Goal: Task Accomplishment & Management: Use online tool/utility

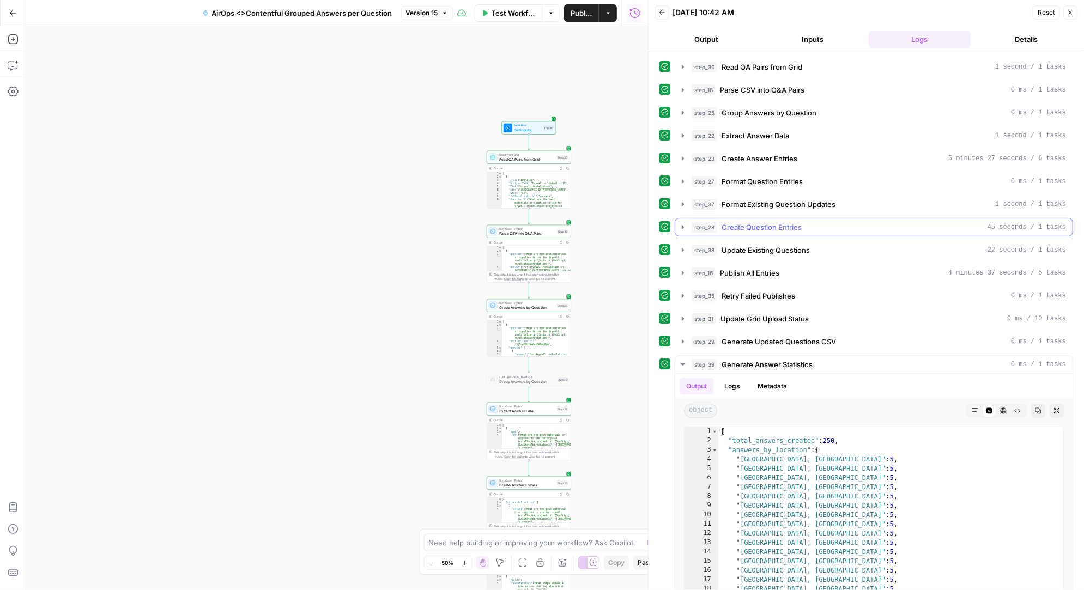
click at [681, 223] on icon "button" at bounding box center [682, 227] width 9 height 9
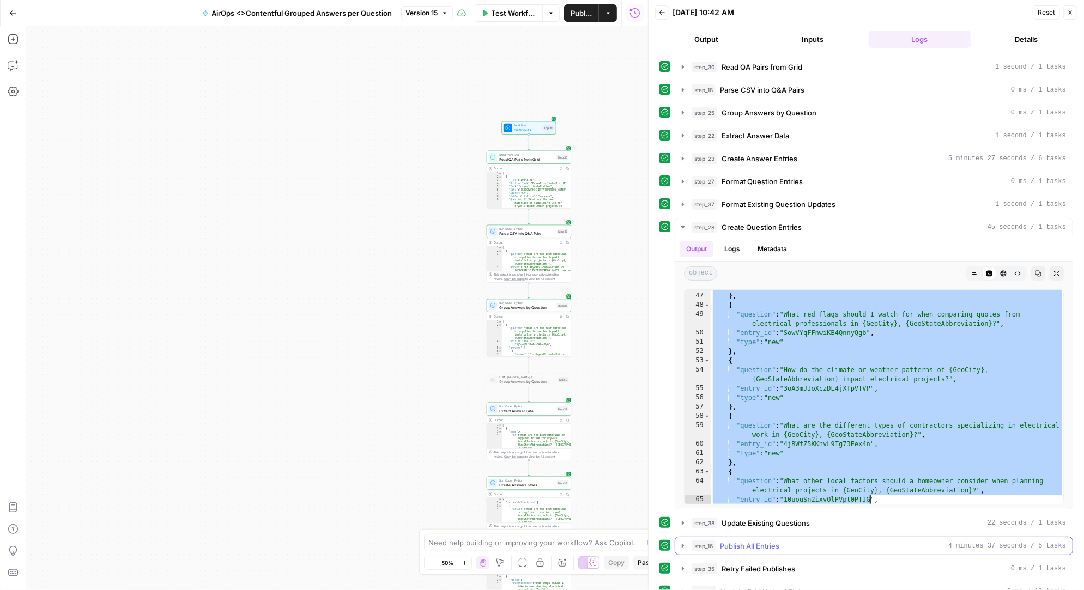
scroll to position [777, 0]
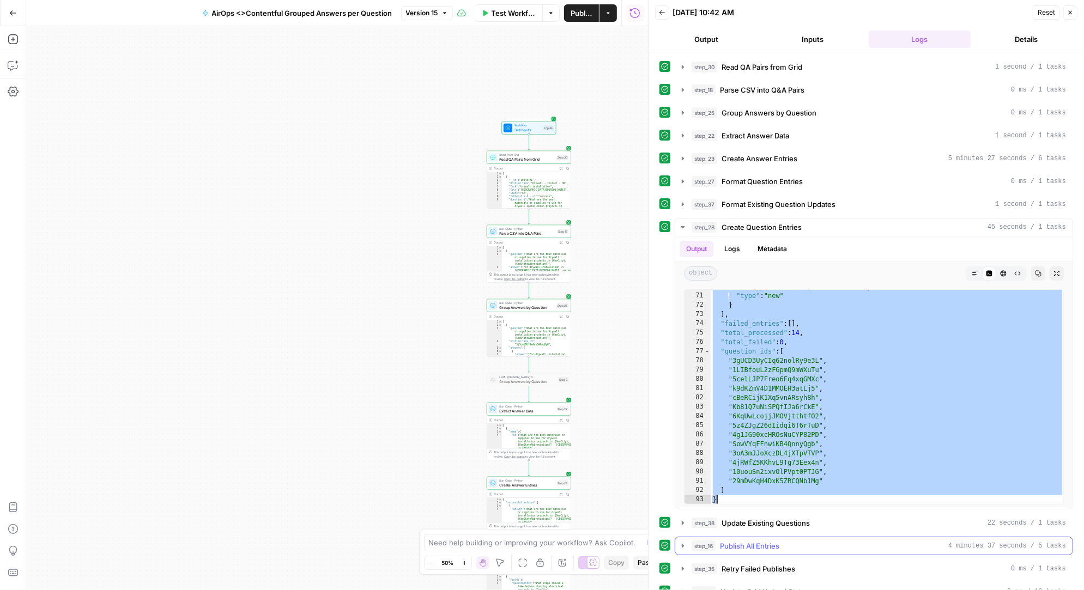
drag, startPoint x: 713, startPoint y: 293, endPoint x: 868, endPoint y: 538, distance: 290.7
click at [868, 538] on div "step_30 Read QA Pairs from Grid 1 second / 1 tasks step_18 Parse CSV into Q&A P…" at bounding box center [866, 489] width 414 height 862
type textarea "* *"
click at [508, 13] on span "Test Workflow" at bounding box center [514, 13] width 45 height 11
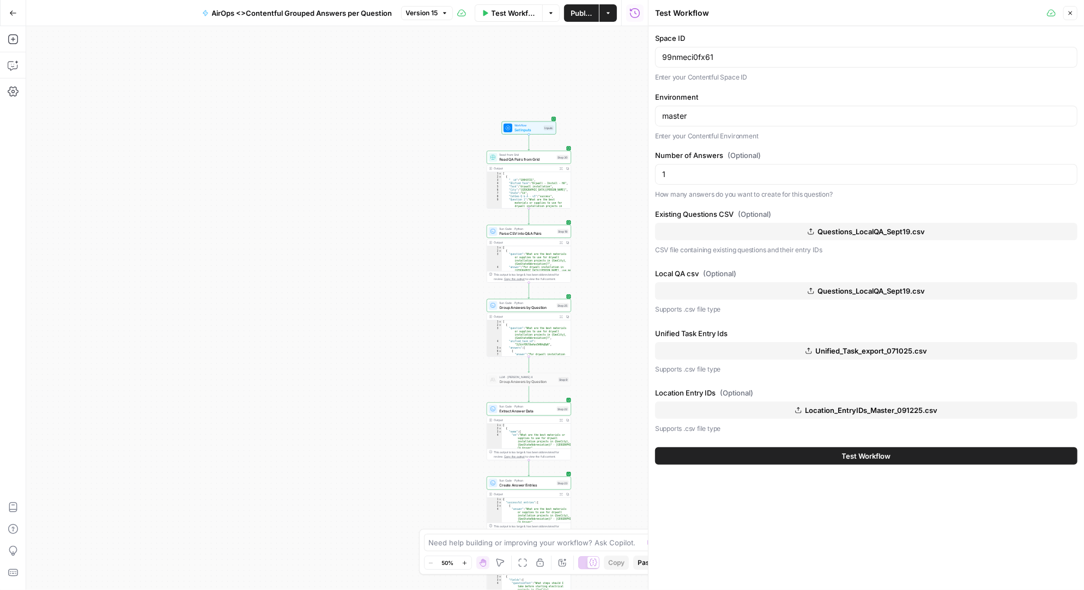
click at [866, 223] on button "Questions_LocalQA_Sept19.csv" at bounding box center [866, 231] width 422 height 17
click at [857, 289] on span "Questions_LocalQA_Sept19.csv" at bounding box center [870, 291] width 107 height 11
click at [812, 453] on button "Test Workflow" at bounding box center [866, 455] width 422 height 17
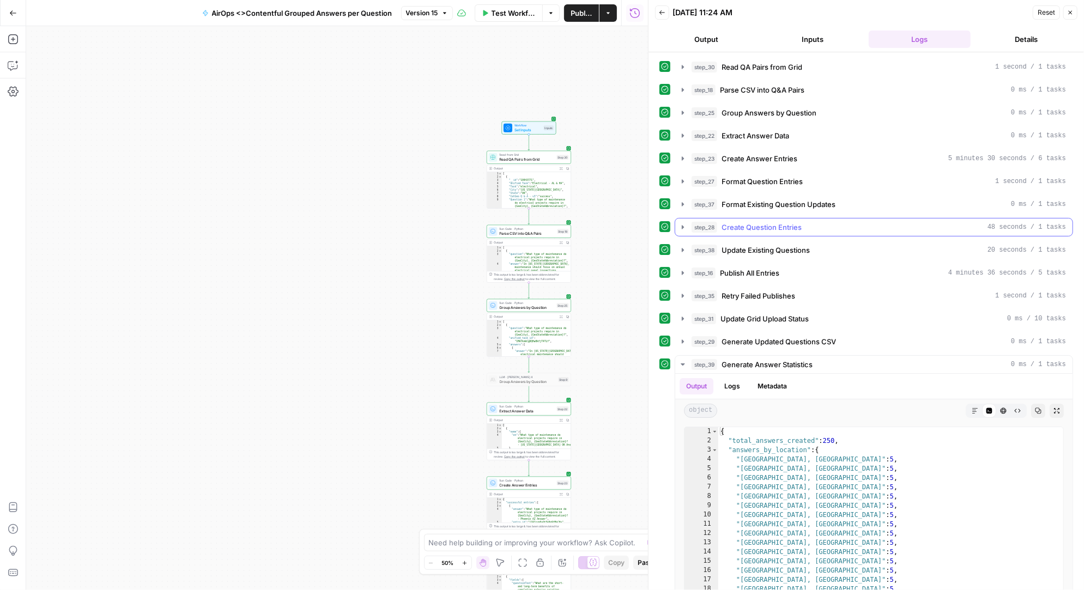
click at [683, 223] on icon "button" at bounding box center [682, 227] width 9 height 9
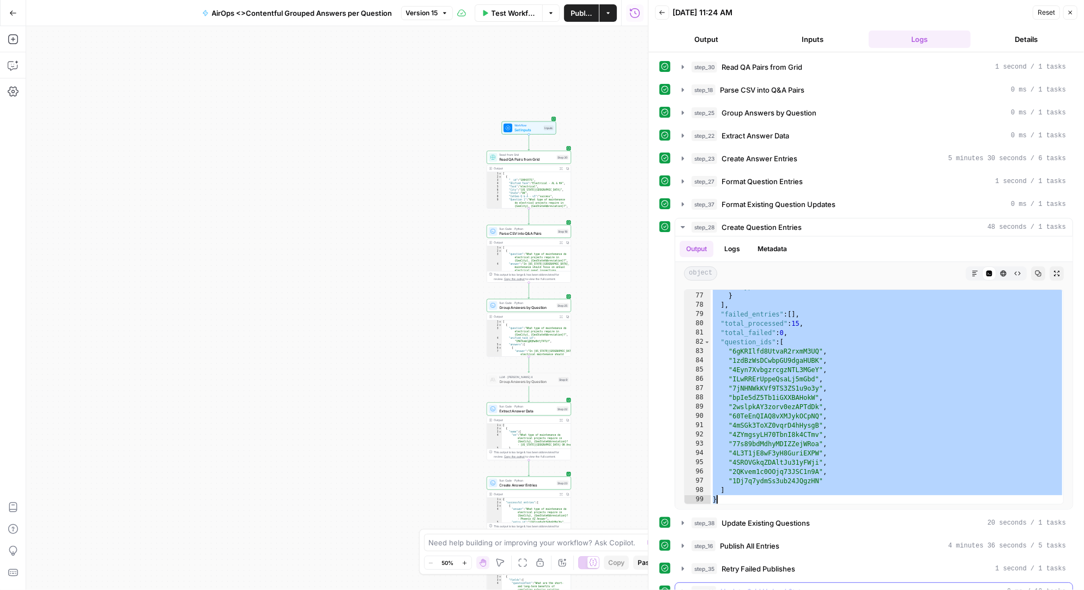
scroll to position [841, 0]
drag, startPoint x: 712, startPoint y: 292, endPoint x: 792, endPoint y: 495, distance: 219.0
click at [792, 495] on div ""type" : "new" } ] , "failed_entries" : [ ] , "total_processed" : 15 , "total_f…" at bounding box center [888, 398] width 354 height 233
type textarea "* *"
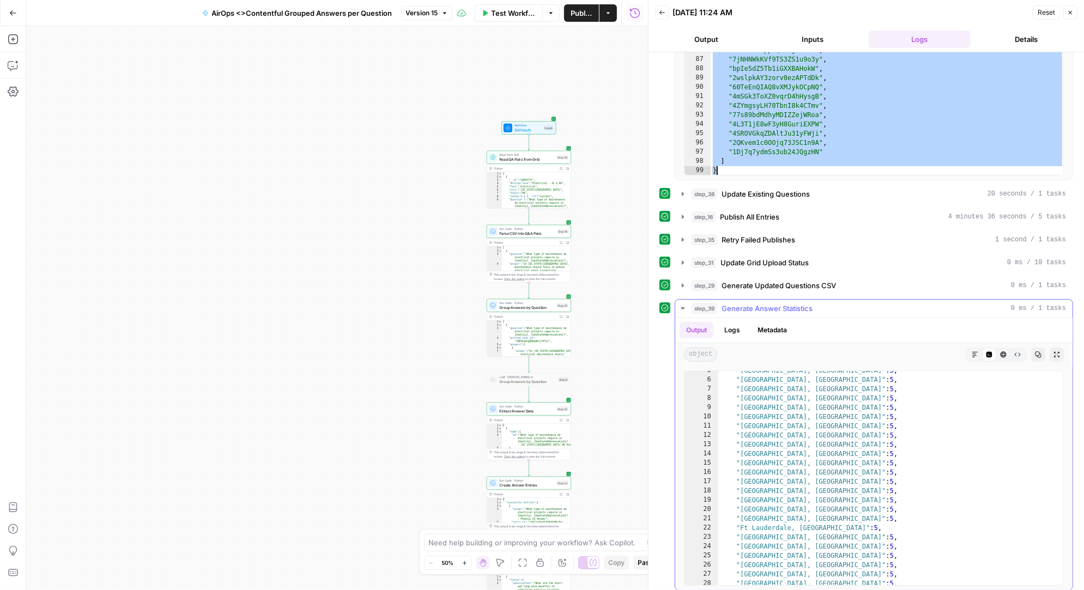
scroll to position [33, 0]
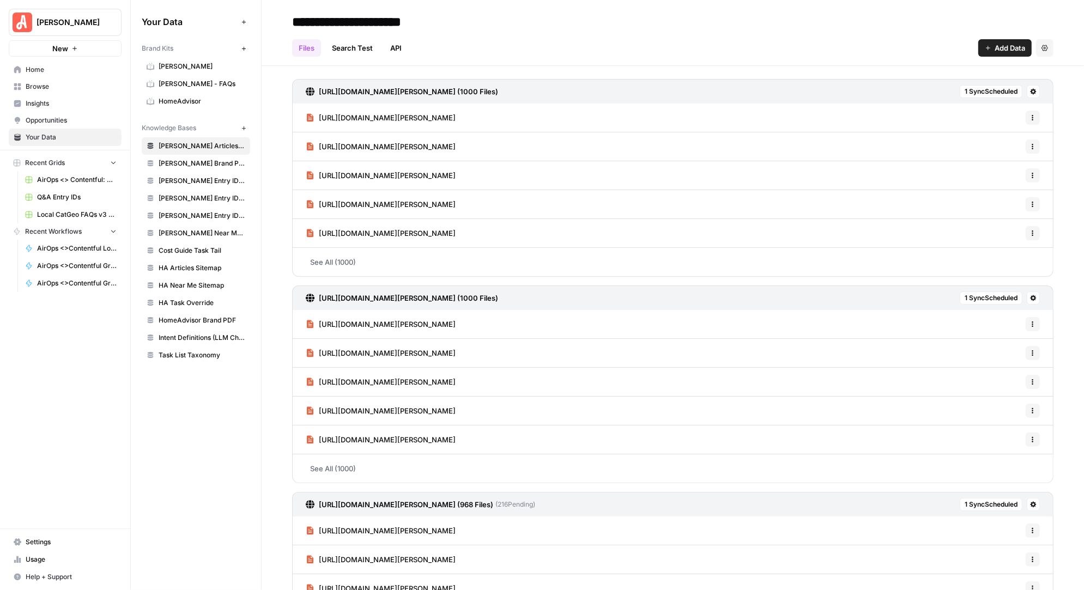
click at [41, 84] on span "Browse" at bounding box center [71, 87] width 91 height 10
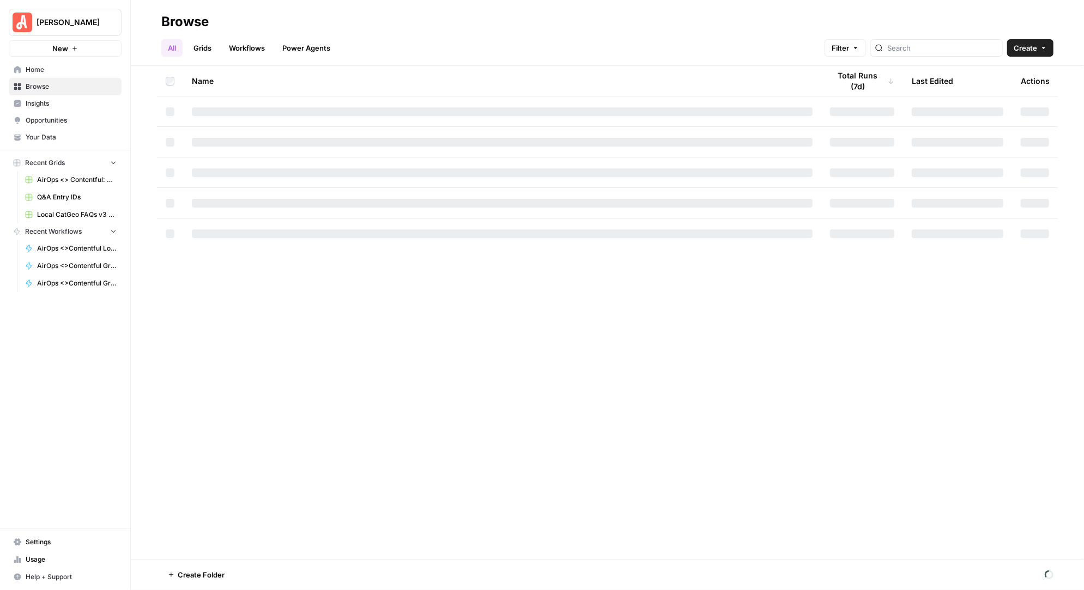
click at [206, 50] on link "Grids" at bounding box center [202, 47] width 31 height 17
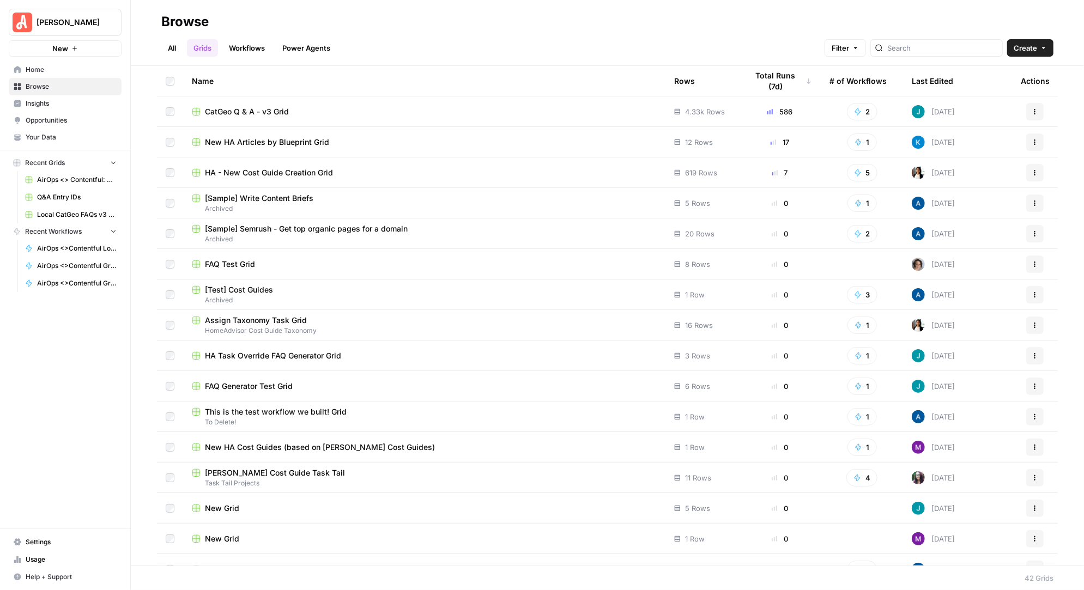
click at [248, 105] on td "CatGeo Q & A - v3 Grid" at bounding box center [424, 111] width 482 height 30
click at [244, 110] on span "CatGeo Q & A - v3 Grid" at bounding box center [247, 111] width 84 height 11
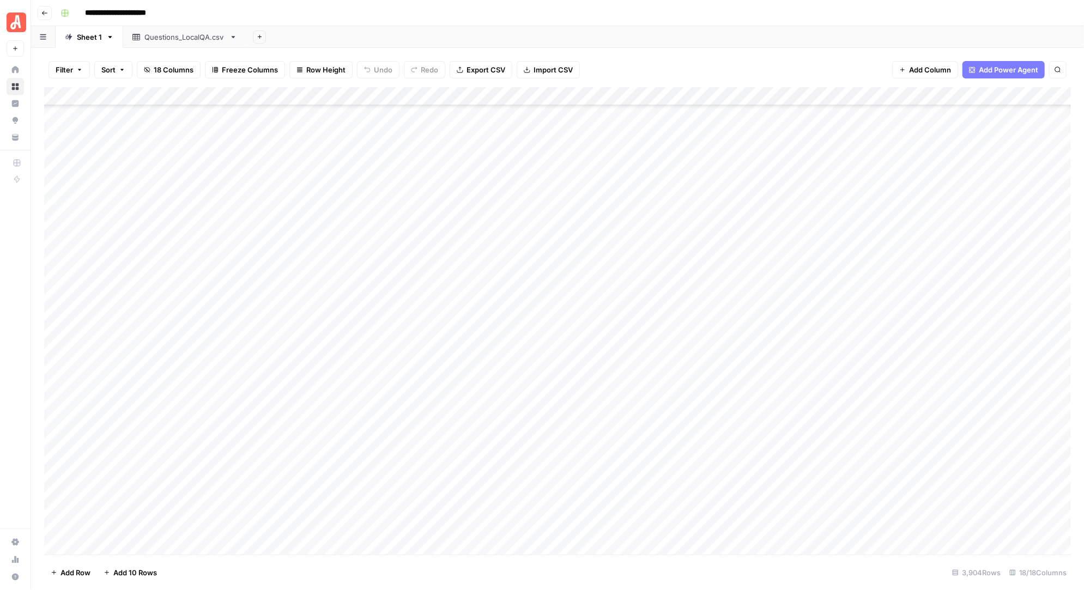
scroll to position [19981, 0]
click at [442, 25] on header "**********" at bounding box center [557, 13] width 1053 height 26
drag, startPoint x: 263, startPoint y: 305, endPoint x: 268, endPoint y: 337, distance: 32.5
click at [268, 337] on div "Add Column" at bounding box center [557, 321] width 1027 height 468
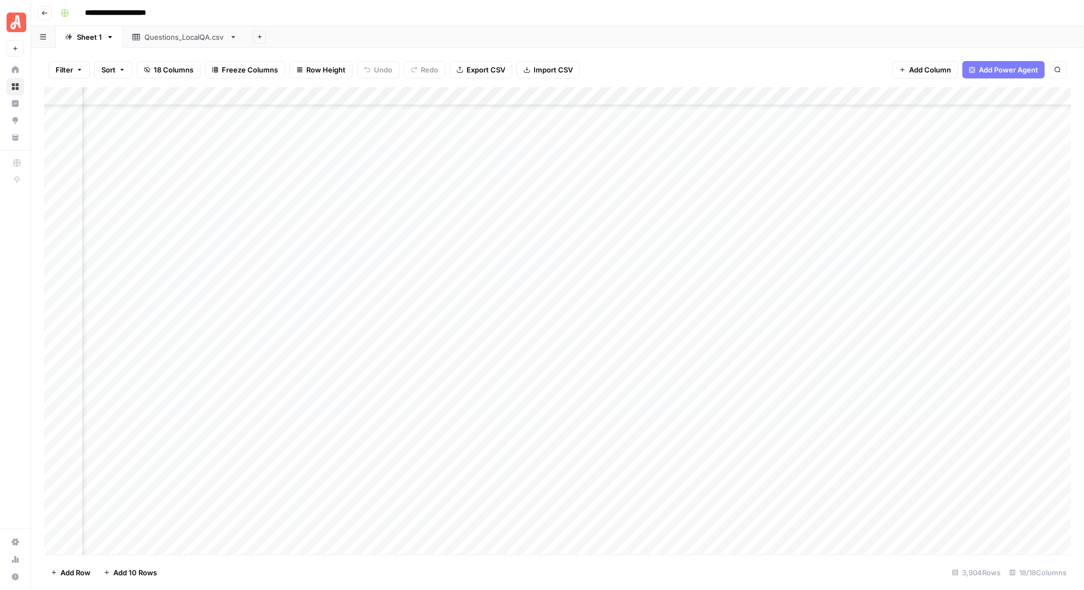
scroll to position [52503, 92]
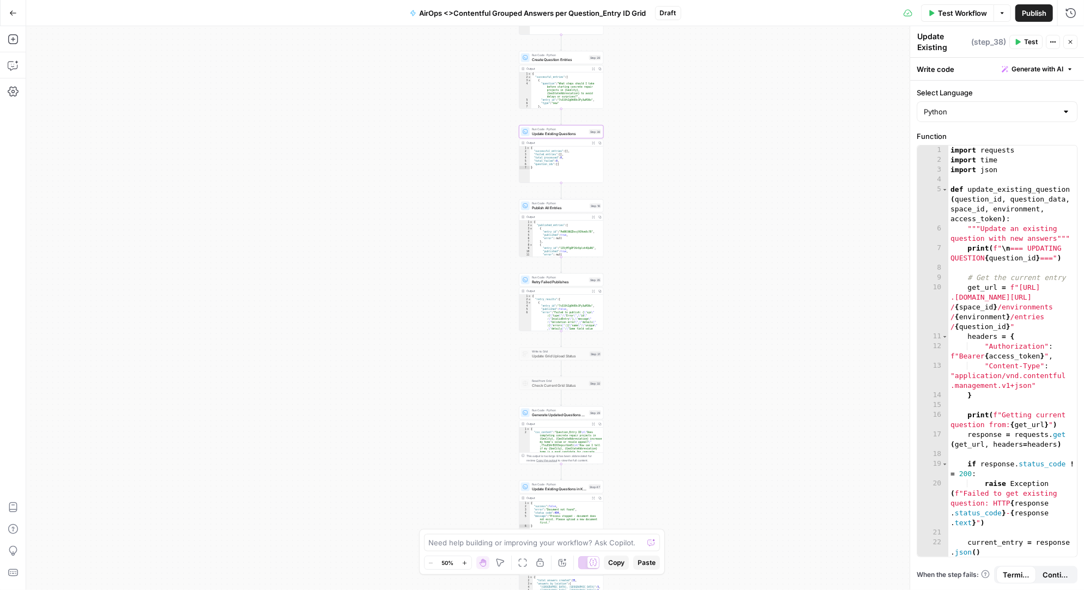
drag, startPoint x: 639, startPoint y: 407, endPoint x: 646, endPoint y: 142, distance: 265.5
click at [646, 142] on div "Workflow Set Inputs Inputs Get Knowledge Base File Read Existing Questions from…" at bounding box center [555, 308] width 1058 height 564
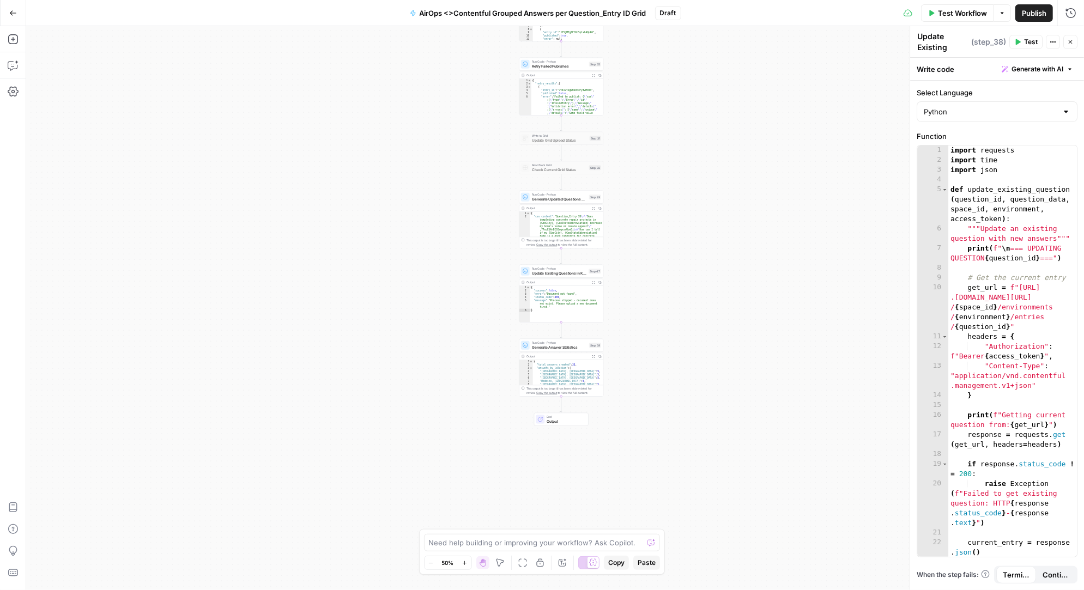
drag, startPoint x: 636, startPoint y: 358, endPoint x: 639, endPoint y: 149, distance: 208.7
click at [639, 149] on div "Workflow Set Inputs Inputs Get Knowledge Base File Read Existing Questions from…" at bounding box center [555, 308] width 1058 height 564
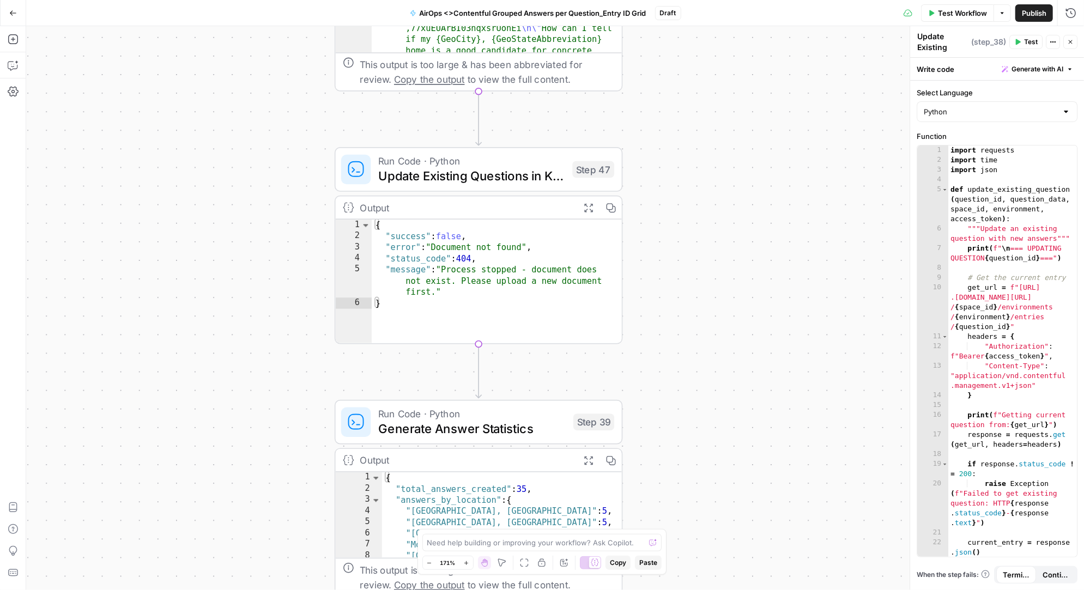
drag, startPoint x: 578, startPoint y: 358, endPoint x: 675, endPoint y: 247, distance: 147.5
click at [675, 247] on div "Workflow Set Inputs Inputs Get Knowledge Base File Read Existing Questions from…" at bounding box center [555, 308] width 1058 height 564
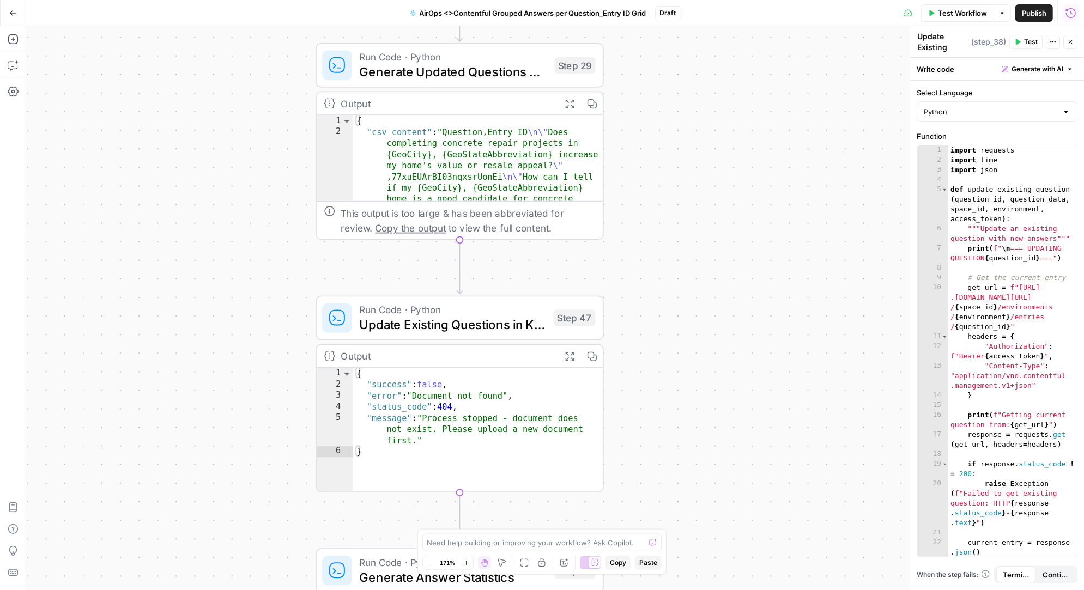
click at [1074, 9] on icon "button" at bounding box center [1071, 13] width 10 height 10
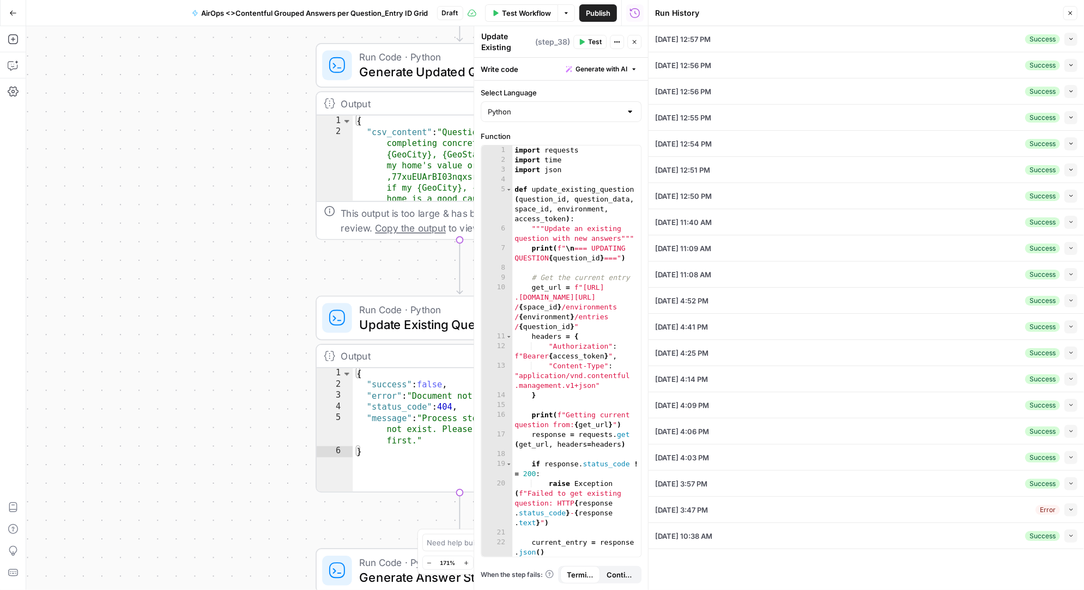
click at [731, 46] on div "[DATE] 12:57 PM Success Collapse" at bounding box center [866, 39] width 422 height 26
click at [1070, 40] on icon "button" at bounding box center [1071, 39] width 6 height 6
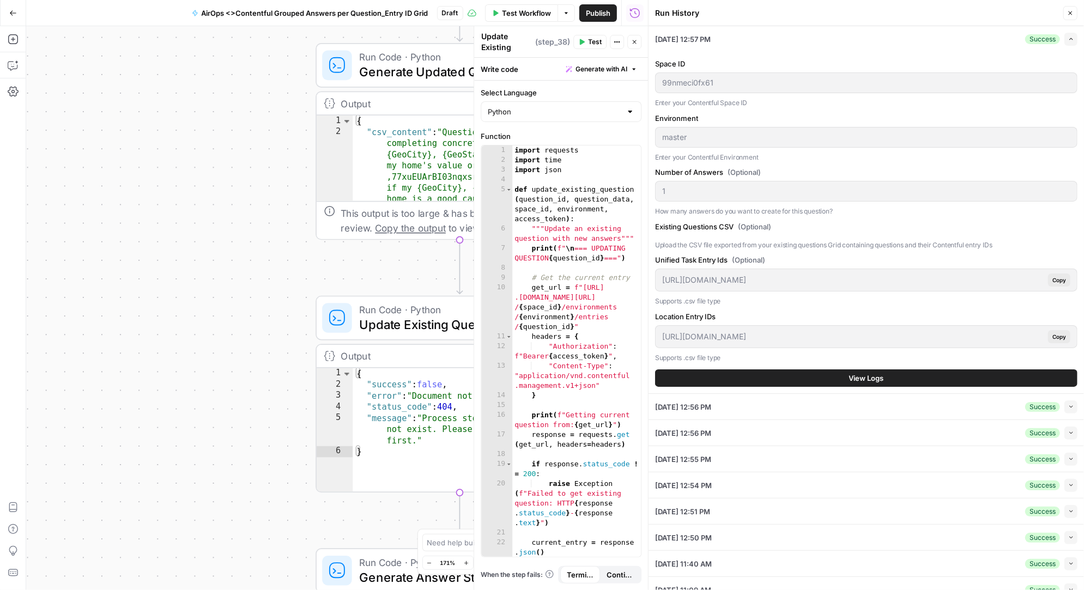
click at [833, 375] on button "View Logs" at bounding box center [866, 377] width 422 height 17
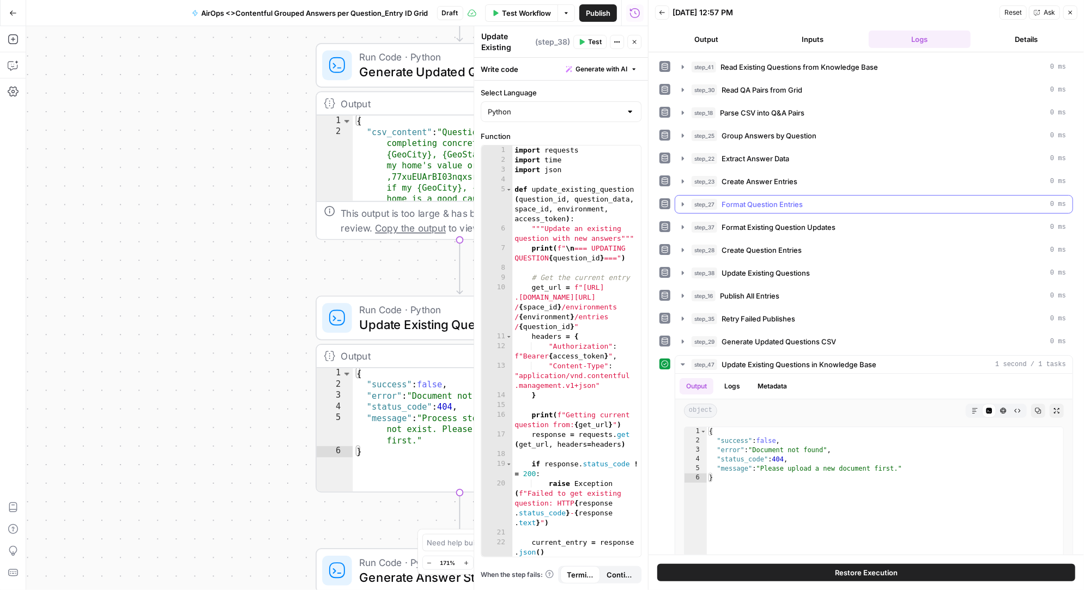
click at [682, 202] on icon "button" at bounding box center [683, 204] width 2 height 4
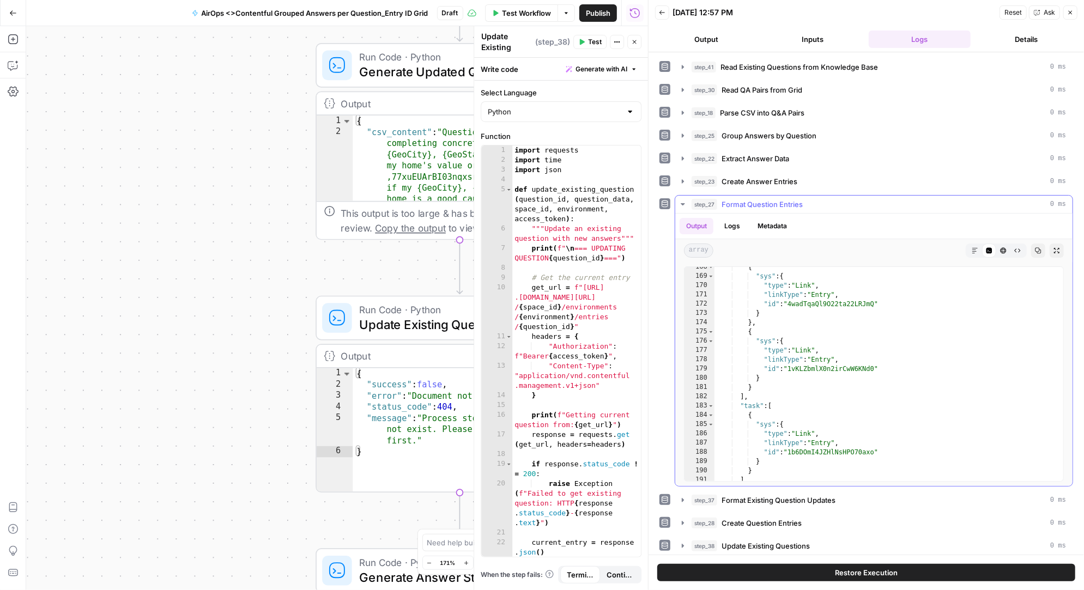
scroll to position [1621, 0]
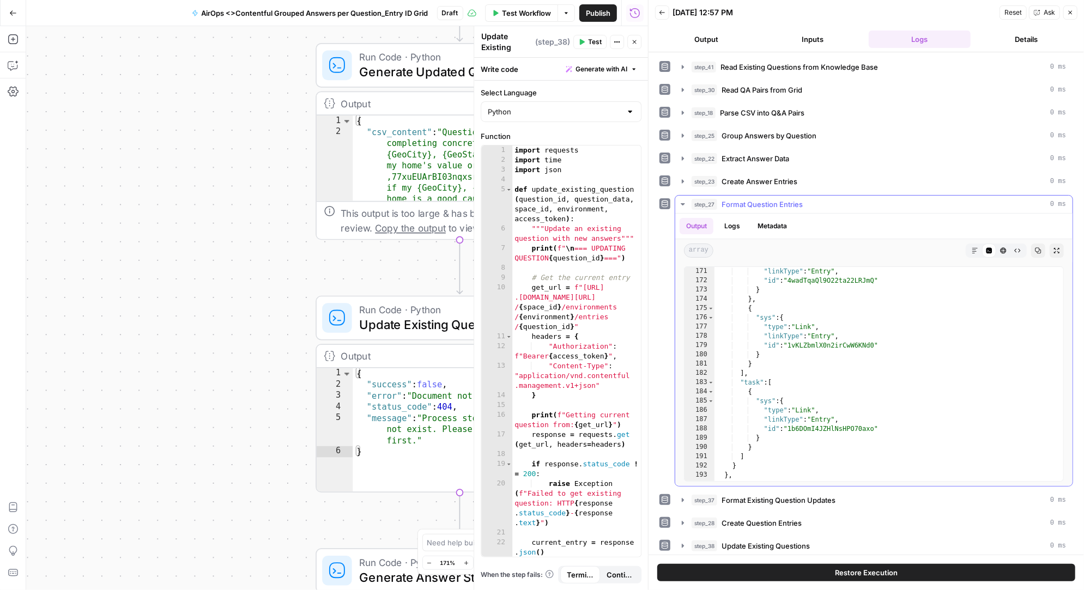
click at [682, 203] on icon "button" at bounding box center [683, 204] width 4 height 2
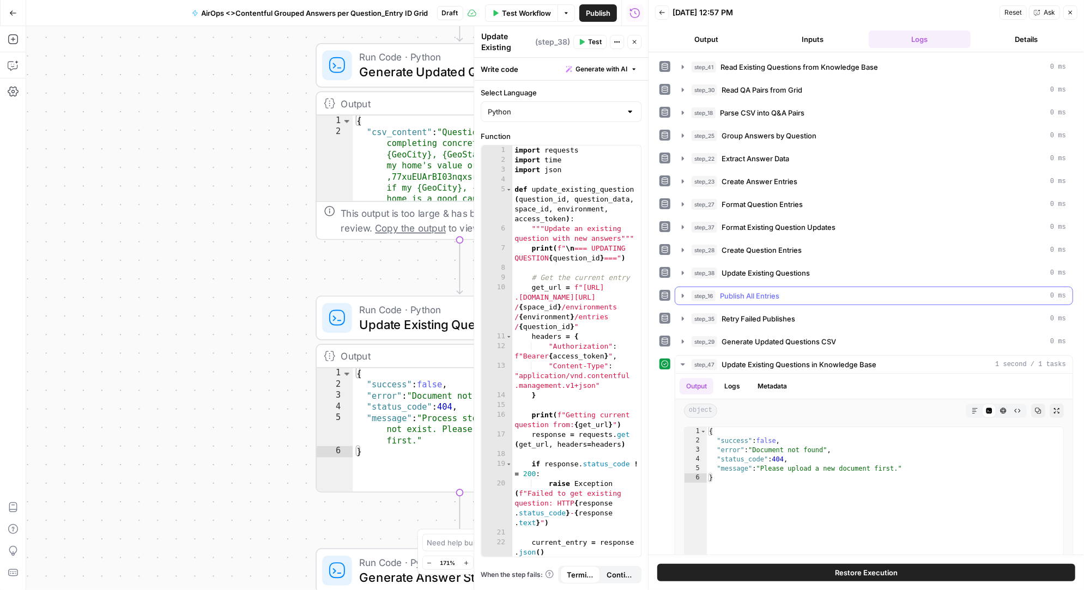
click at [682, 293] on icon "button" at bounding box center [682, 296] width 9 height 9
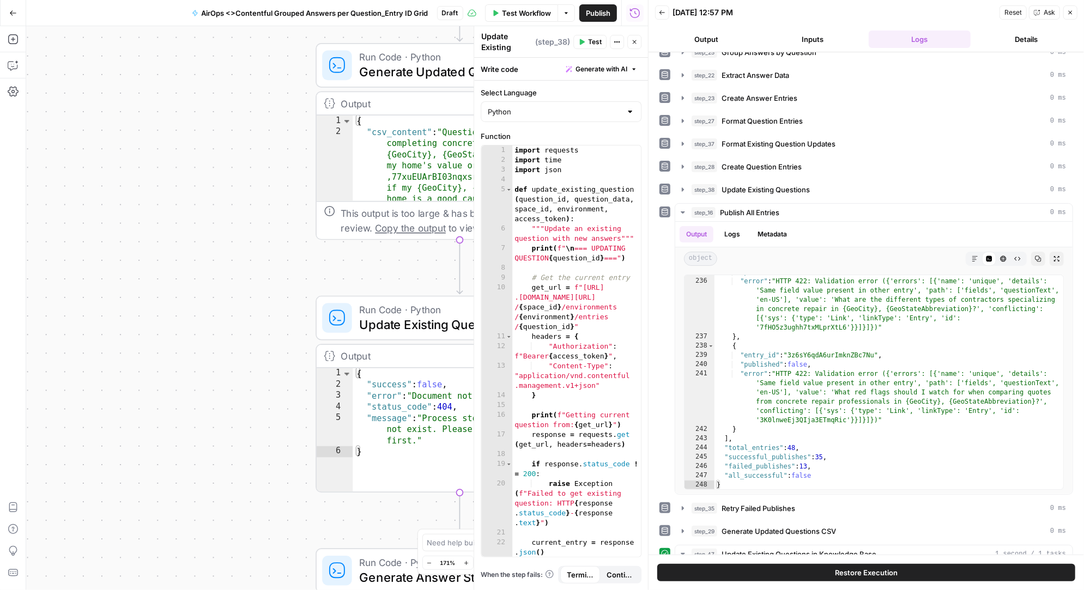
scroll to position [81, 0]
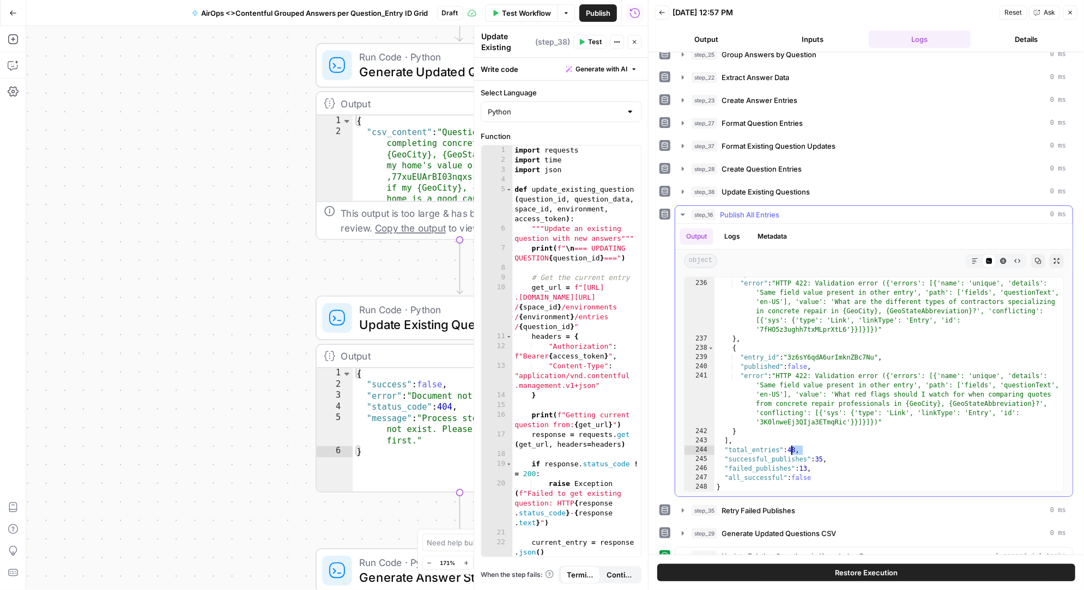
drag, startPoint x: 809, startPoint y: 445, endPoint x: 790, endPoint y: 445, distance: 18.5
click at [790, 445] on div ""published" : false , "error" : "HTTP 422: Validation error ({'errors': [{'name…" at bounding box center [889, 386] width 350 height 233
click at [824, 465] on div ""published" : false , "error" : "HTTP 422: Validation error ({'errors': [{'name…" at bounding box center [889, 386] width 350 height 233
type textarea "**********"
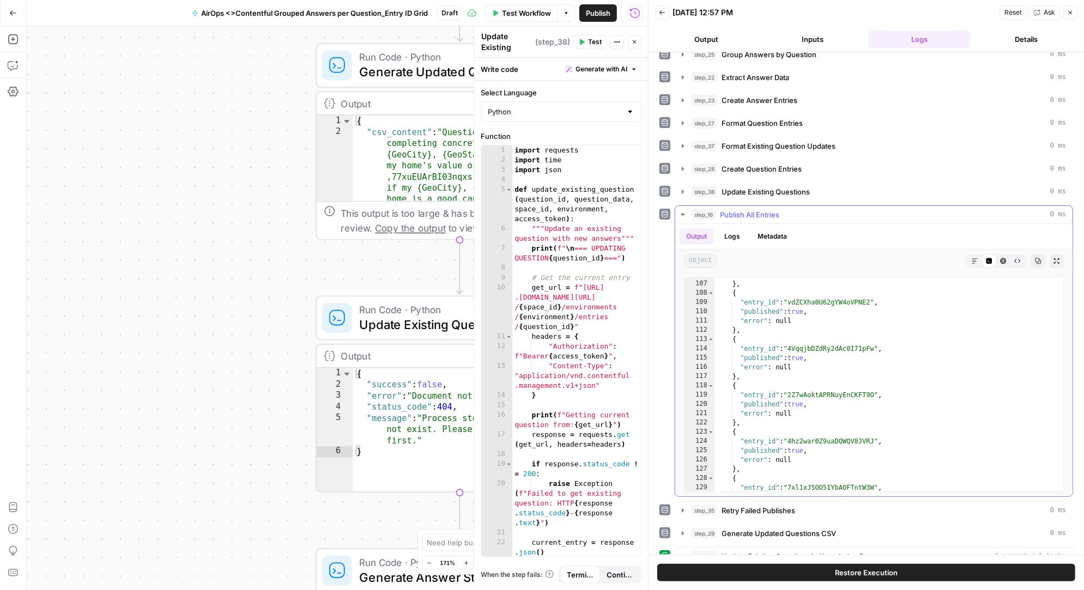
scroll to position [990, 0]
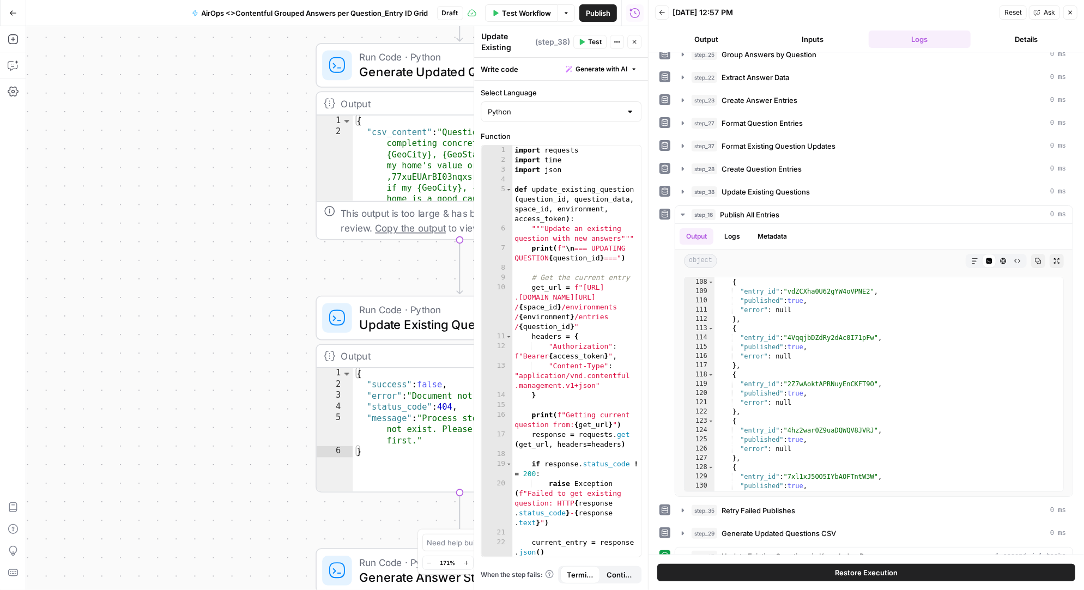
click at [662, 10] on icon "button" at bounding box center [662, 12] width 7 height 7
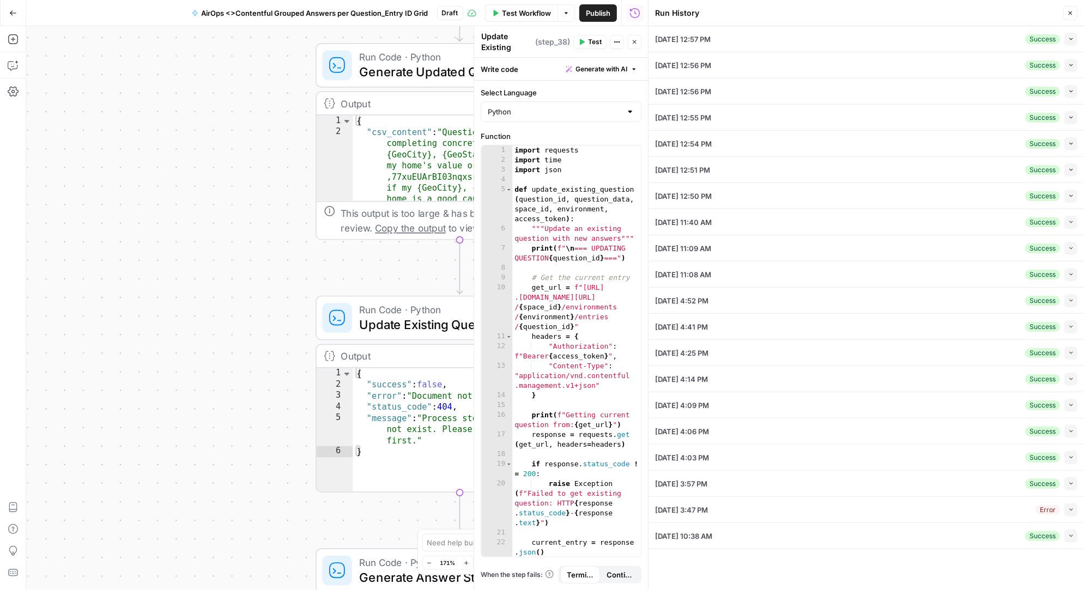
scroll to position [0, 0]
click at [710, 64] on span "[DATE] 12:56 PM" at bounding box center [683, 65] width 56 height 11
click at [1069, 219] on icon "button" at bounding box center [1071, 222] width 6 height 6
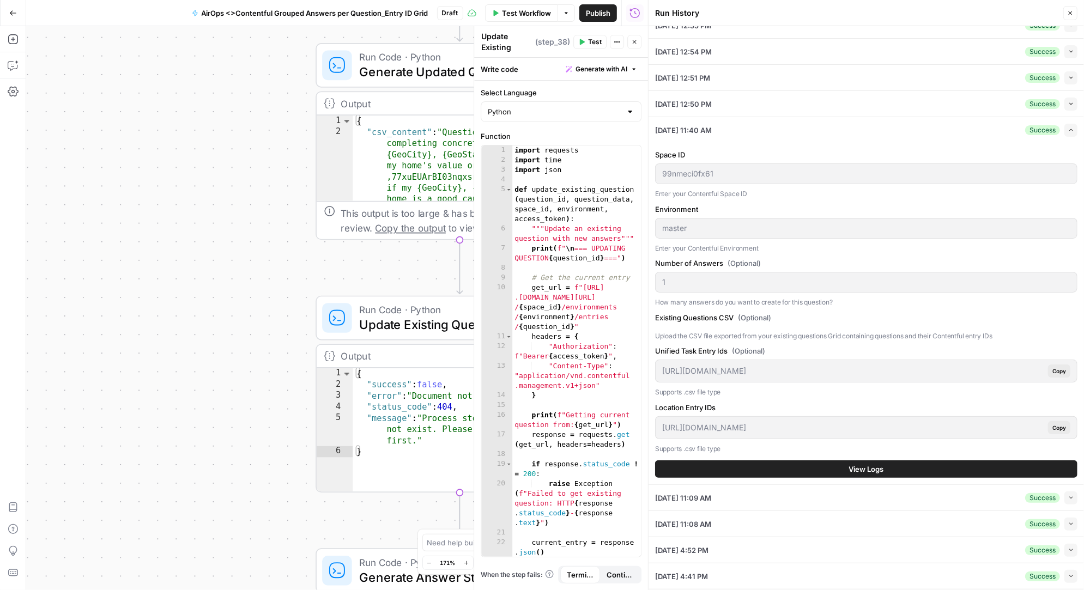
scroll to position [99, 0]
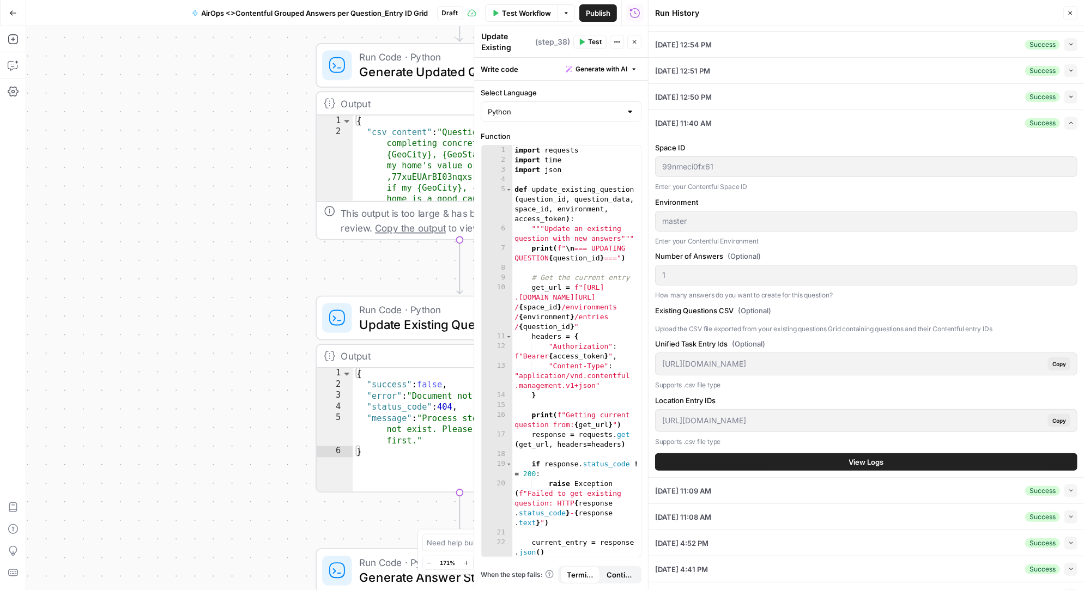
click at [863, 458] on span "View Logs" at bounding box center [866, 462] width 35 height 11
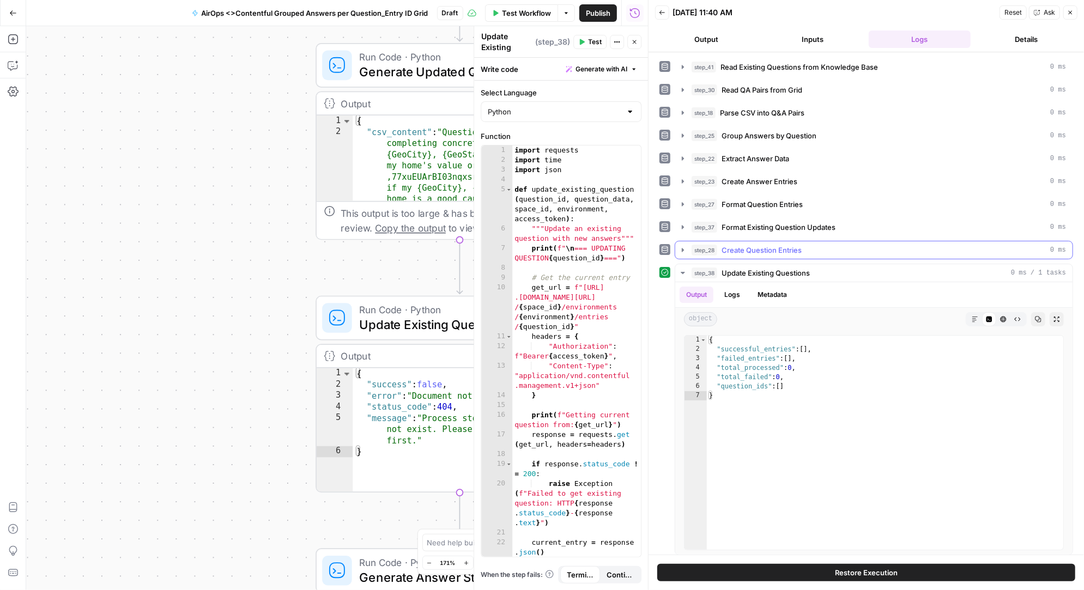
click at [680, 246] on icon "button" at bounding box center [682, 250] width 9 height 9
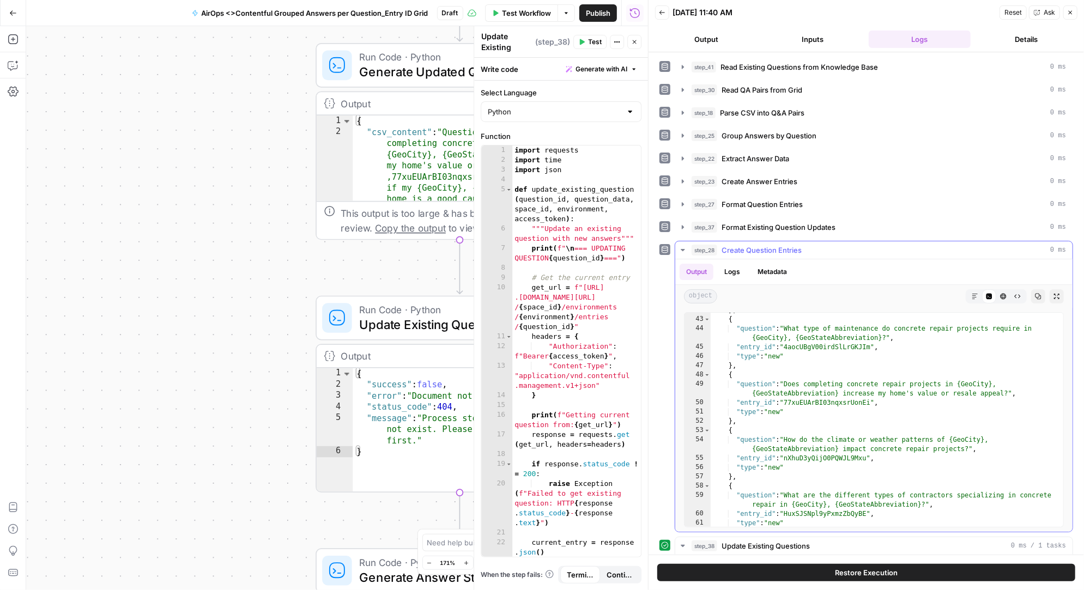
scroll to position [460, 0]
click at [683, 178] on icon "button" at bounding box center [682, 181] width 9 height 9
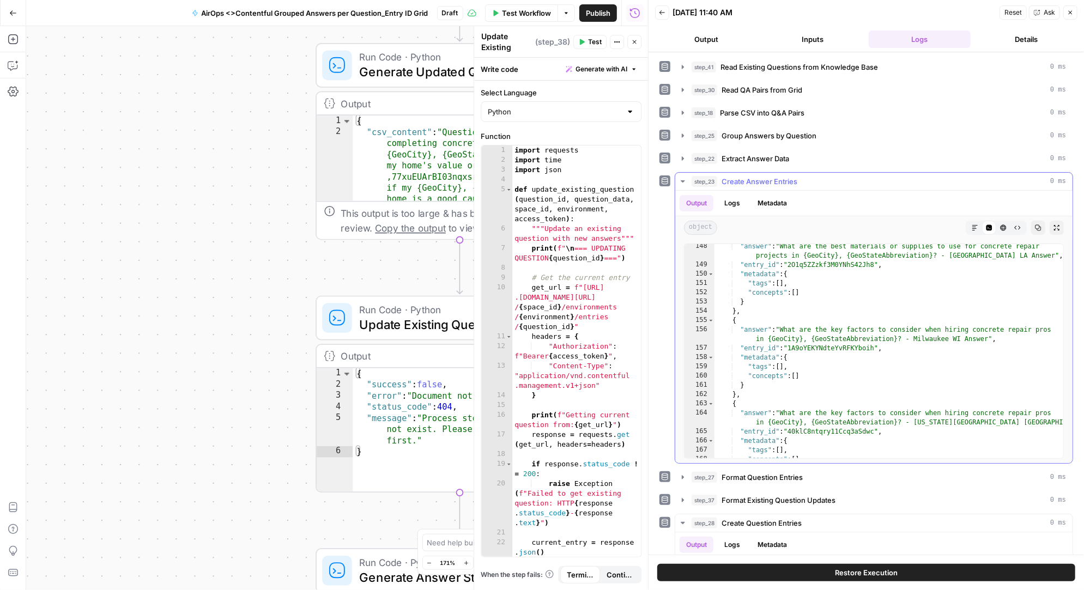
scroll to position [1595, 0]
click at [683, 131] on icon "button" at bounding box center [682, 135] width 9 height 9
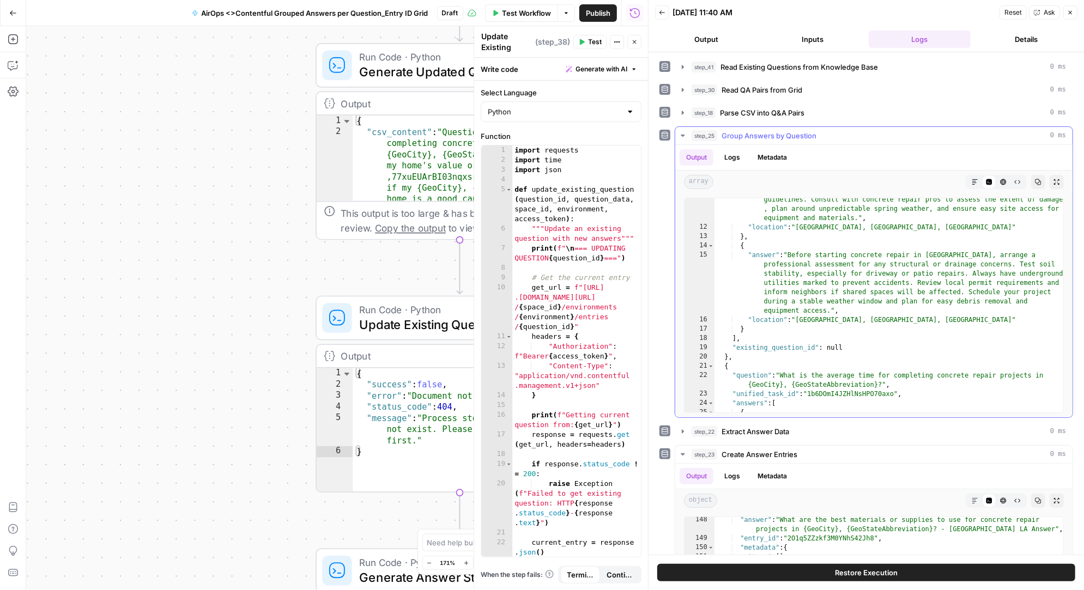
scroll to position [0, 0]
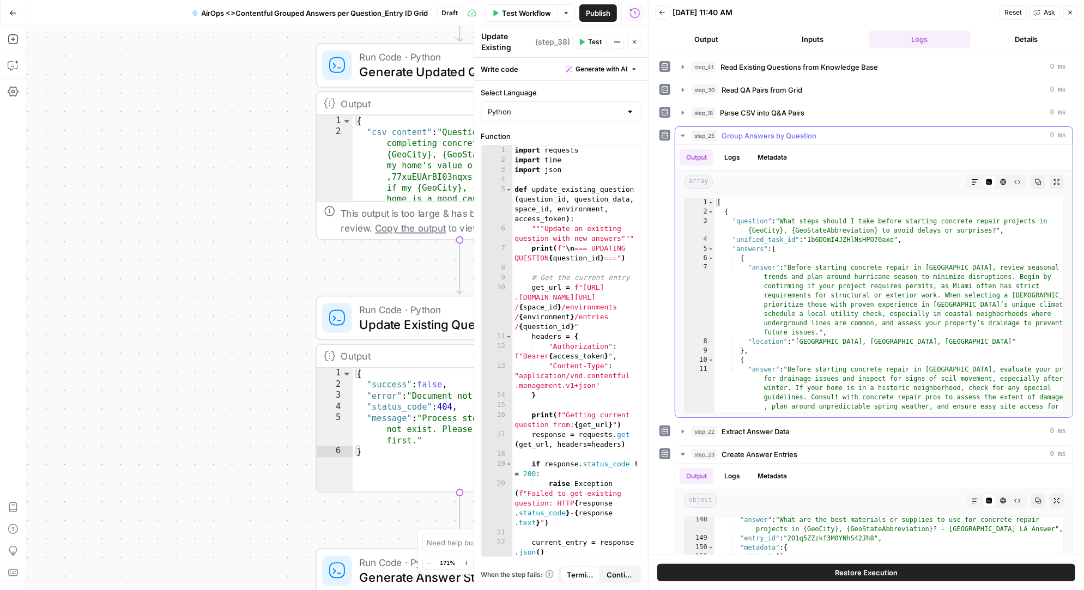
click at [684, 132] on icon "button" at bounding box center [682, 135] width 9 height 9
